Goal: Task Accomplishment & Management: Complete application form

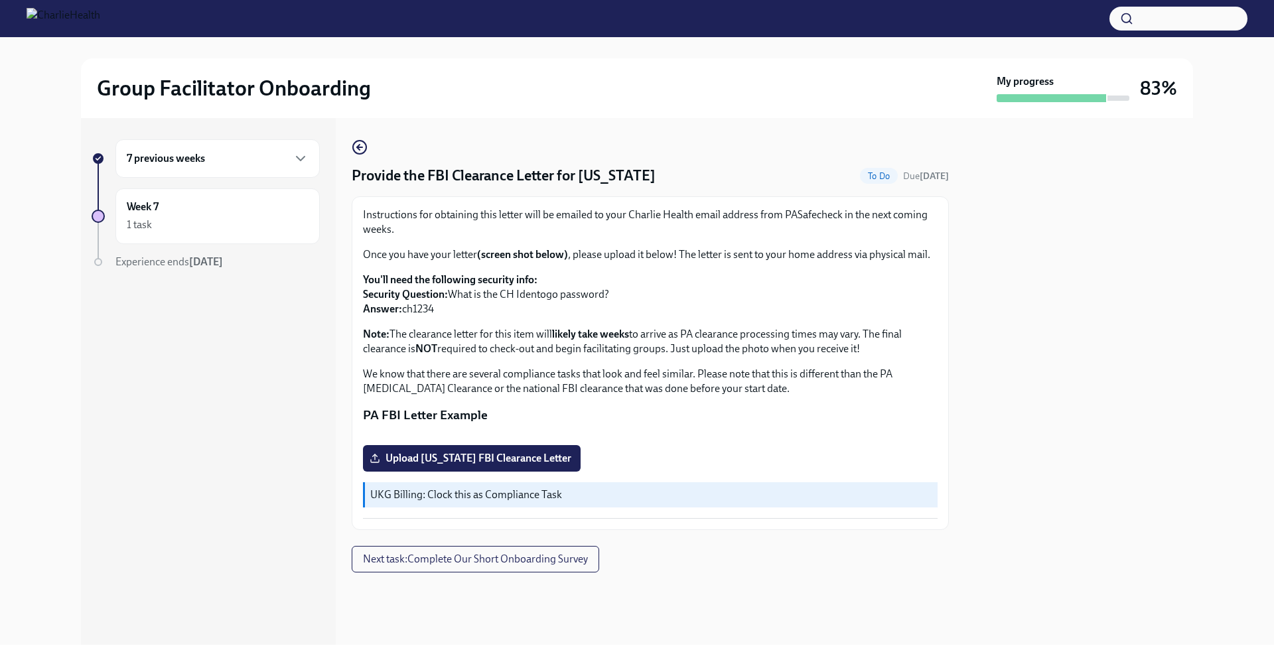
scroll to position [172, 0]
click at [513, 465] on span "Upload [US_STATE] FBI Clearance Letter" at bounding box center [471, 458] width 199 height 13
click at [0, 0] on input "Upload [US_STATE] FBI Clearance Letter" at bounding box center [0, 0] width 0 height 0
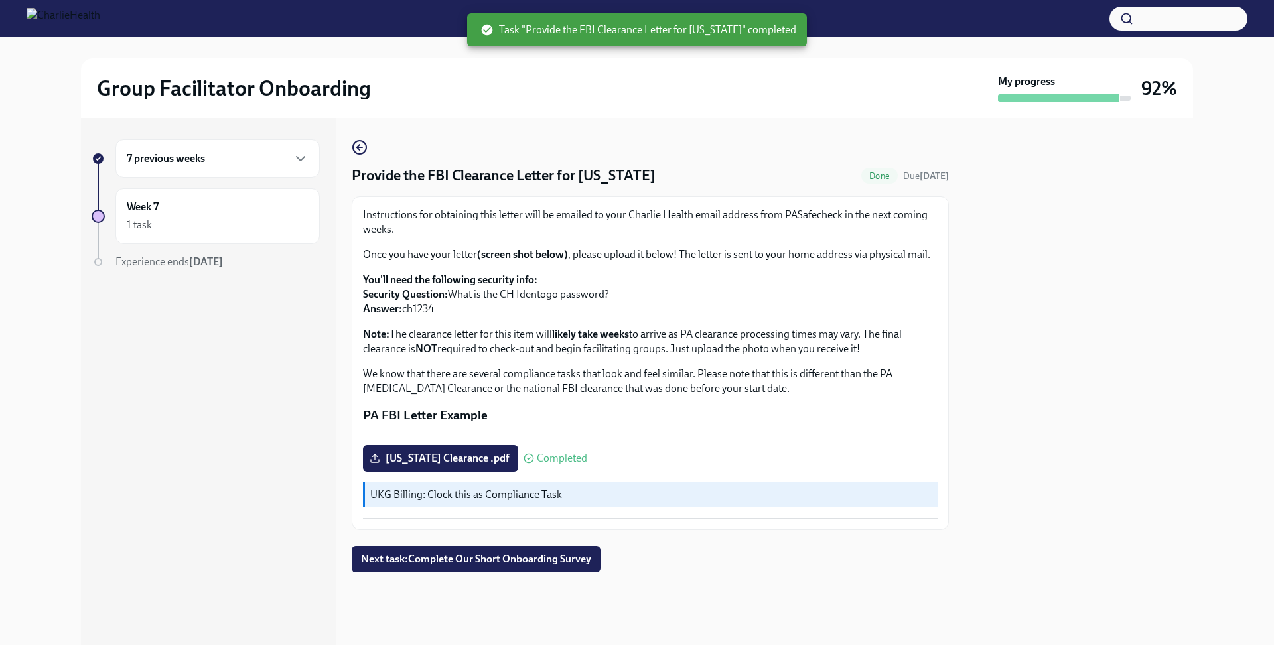
click at [290, 158] on div "7 previous weeks" at bounding box center [218, 159] width 182 height 16
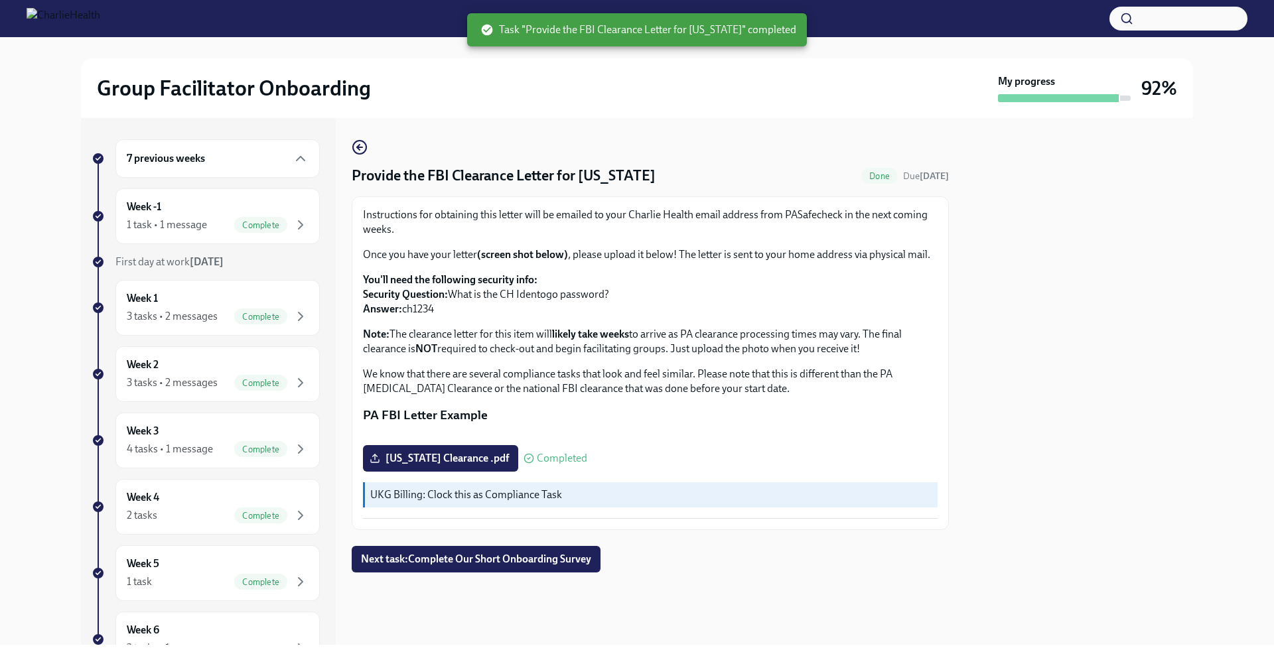
scroll to position [167, 0]
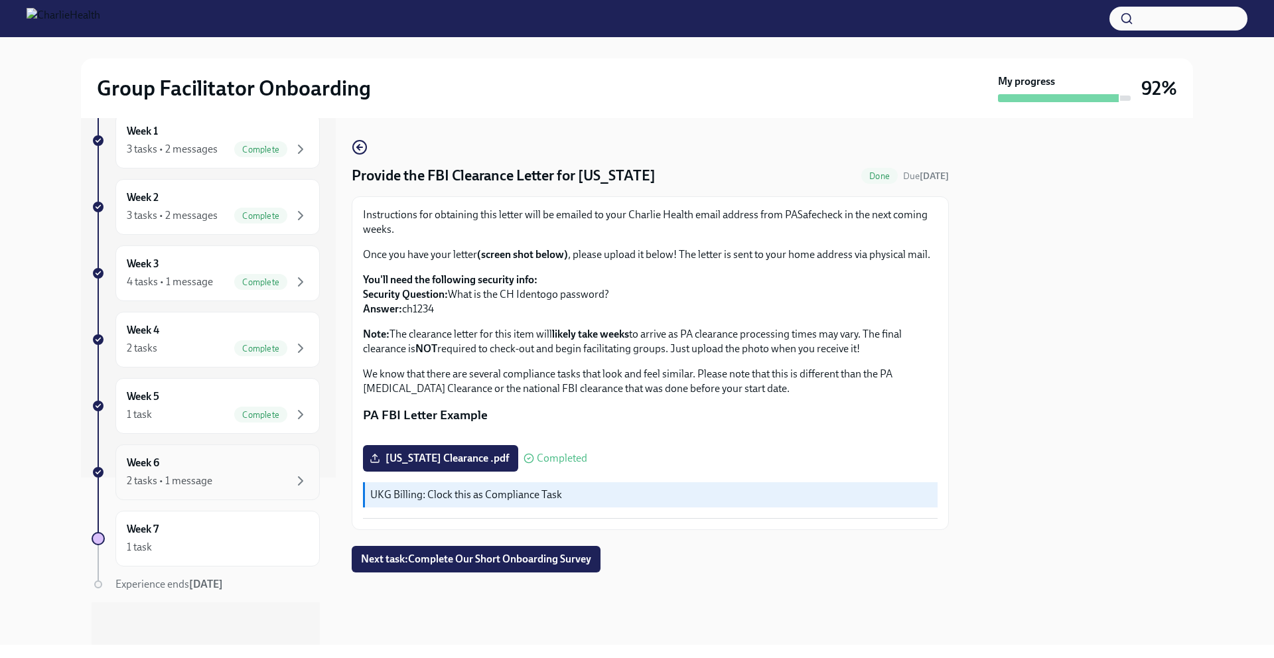
click at [245, 475] on div "2 tasks • 1 message" at bounding box center [218, 481] width 182 height 16
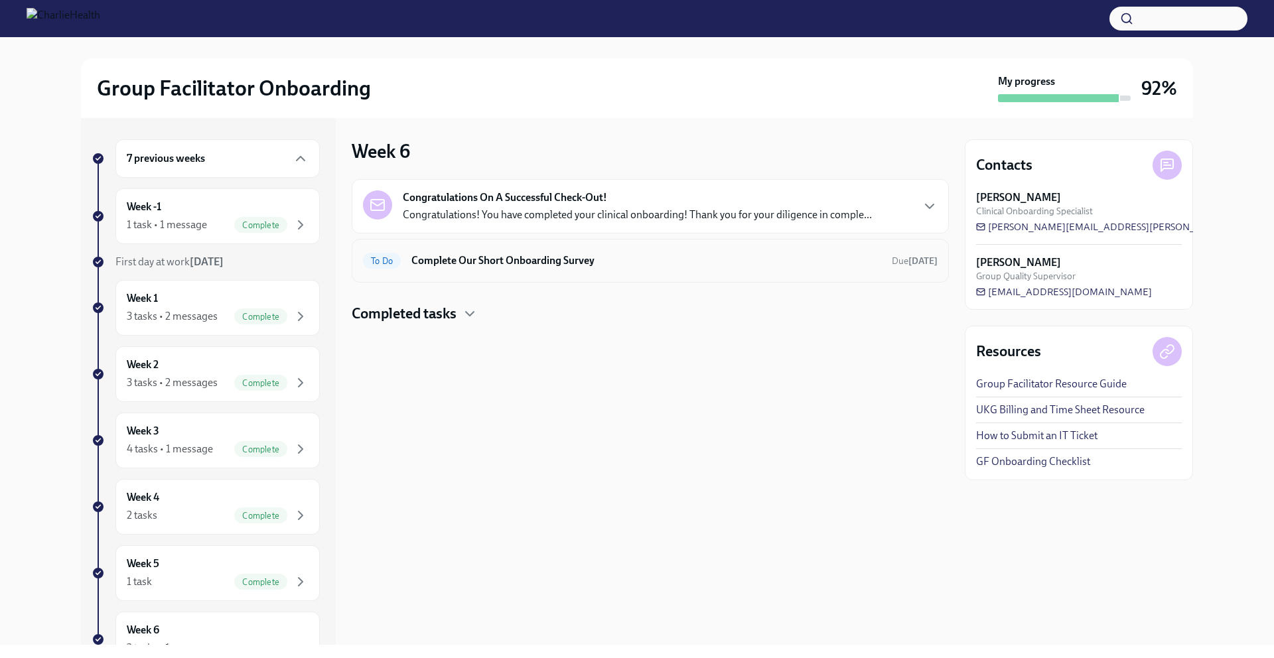
click at [501, 278] on div "To Do Complete Our Short Onboarding Survey Due [DATE]" at bounding box center [650, 261] width 597 height 44
click at [506, 269] on div "To Do Complete Our Short Onboarding Survey Due [DATE]" at bounding box center [650, 260] width 574 height 21
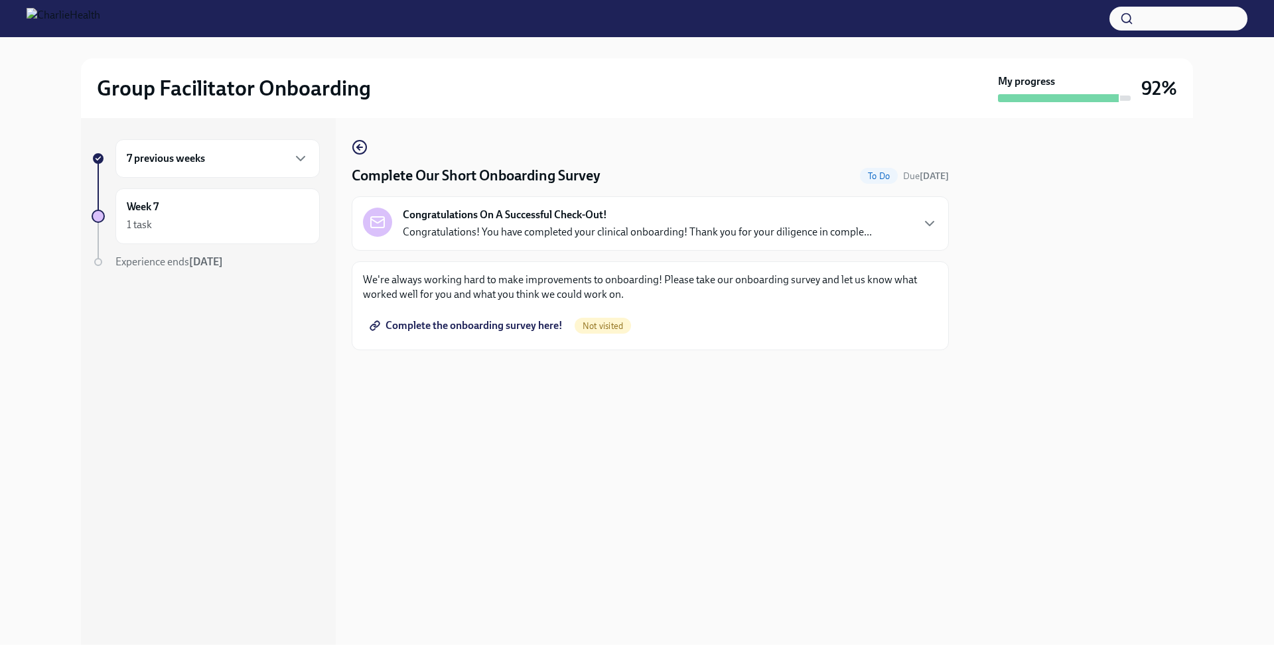
click at [517, 323] on span "Complete the onboarding survey here!" at bounding box center [467, 325] width 190 height 13
click at [285, 159] on div "7 previous weeks" at bounding box center [218, 159] width 182 height 16
